Goal: Navigation & Orientation: Go to known website

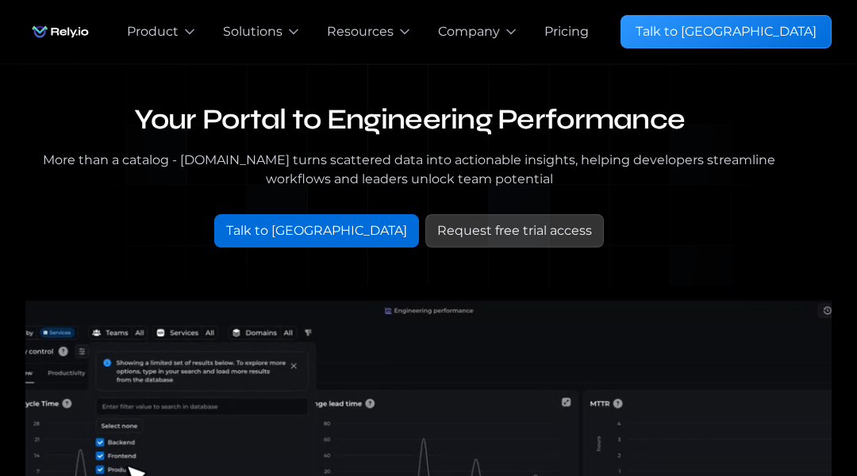
scroll to position [3194, 0]
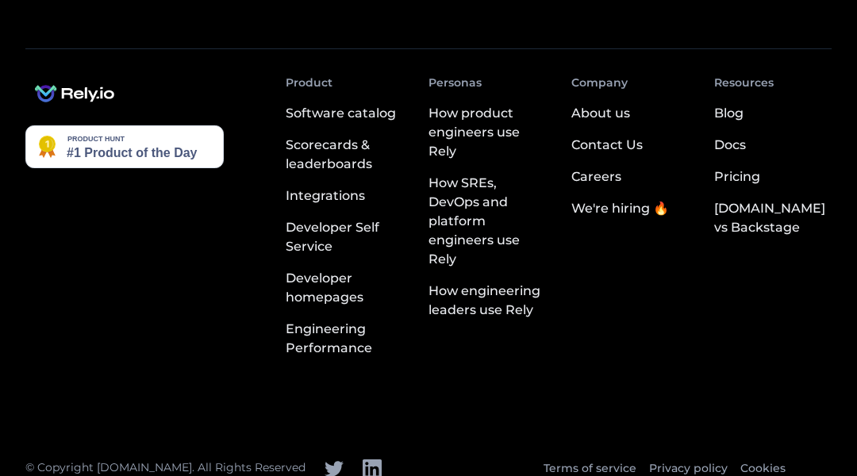
click at [79, 79] on img at bounding box center [74, 94] width 98 height 38
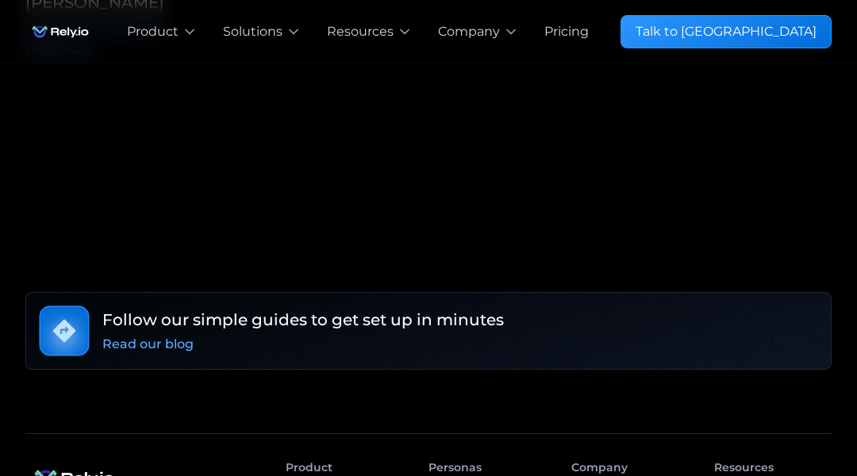
scroll to position [5560, 0]
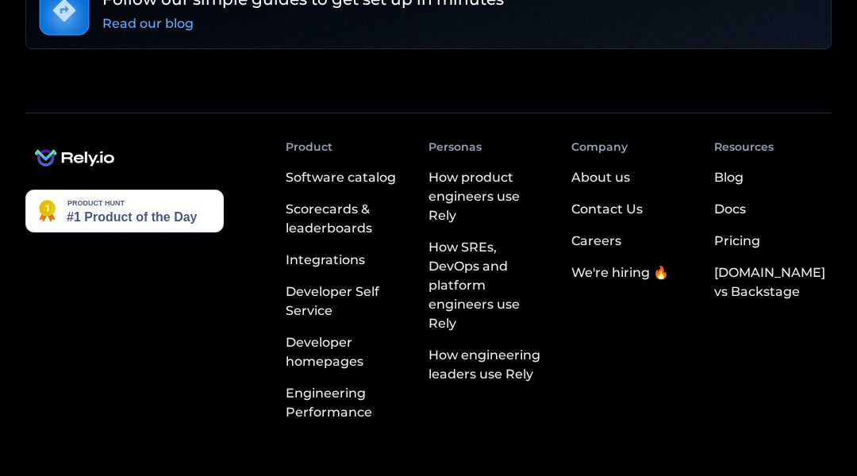
click at [79, 139] on img at bounding box center [74, 158] width 98 height 38
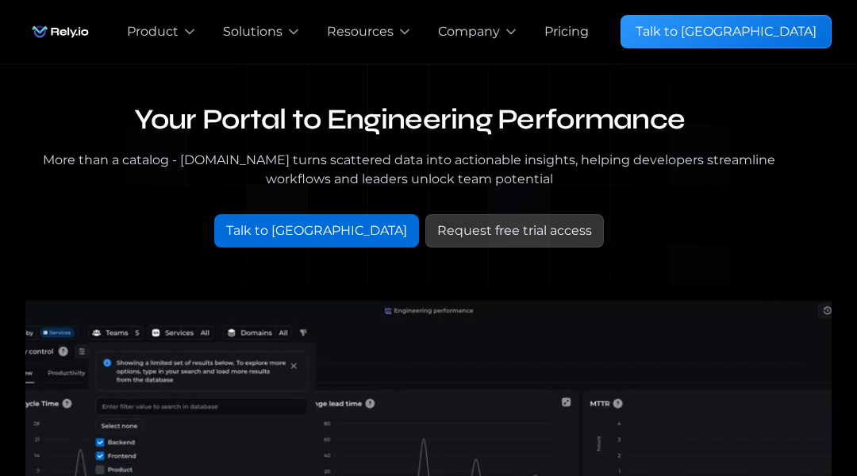
scroll to position [3194, 0]
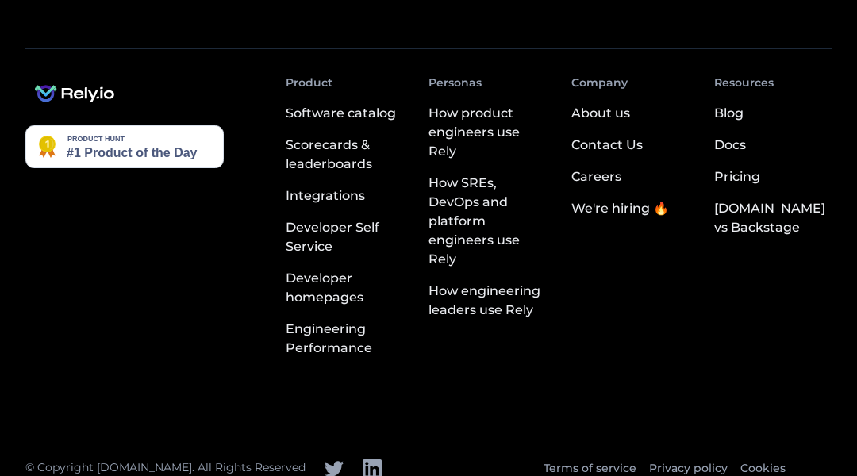
click at [79, 79] on img at bounding box center [74, 94] width 98 height 38
